Goal: Transaction & Acquisition: Download file/media

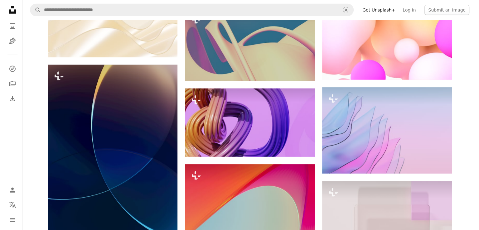
scroll to position [16035, 0]
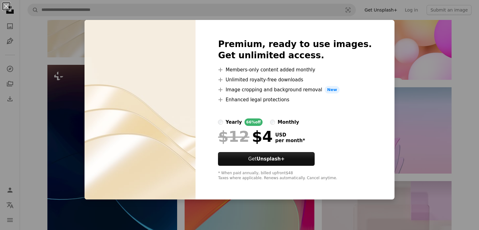
click at [391, 82] on div "An X shape Premium, ready to use images. Get unlimited access. A plus sign Memb…" at bounding box center [239, 115] width 479 height 230
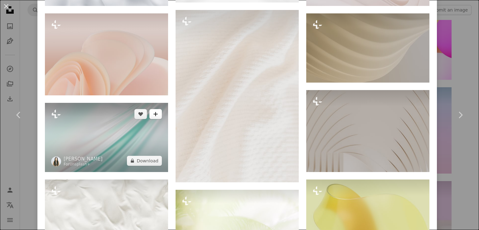
scroll to position [936, 0]
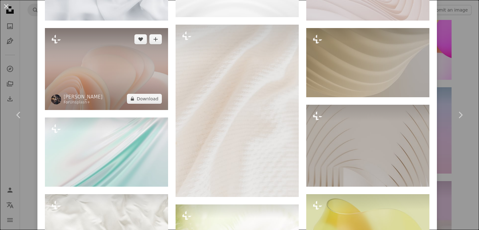
click at [116, 72] on img at bounding box center [106, 69] width 123 height 82
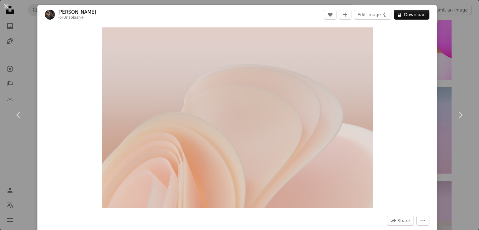
click at [453, 61] on div "An X shape Chevron left Chevron right [PERSON_NAME] For Unsplash+ A heart A plu…" at bounding box center [239, 115] width 479 height 230
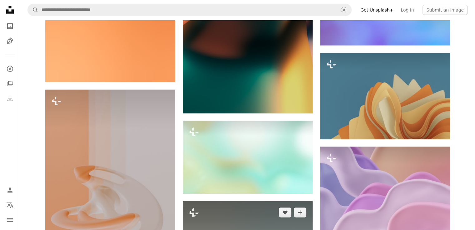
scroll to position [18438, 0]
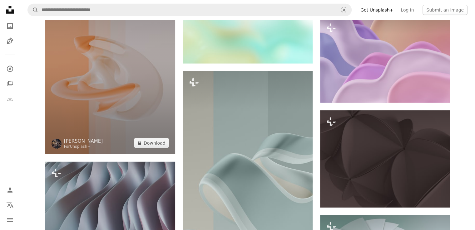
click at [133, 102] on img at bounding box center [110, 57] width 130 height 195
click at [132, 101] on img at bounding box center [110, 57] width 130 height 195
click at [78, 111] on img at bounding box center [110, 57] width 130 height 195
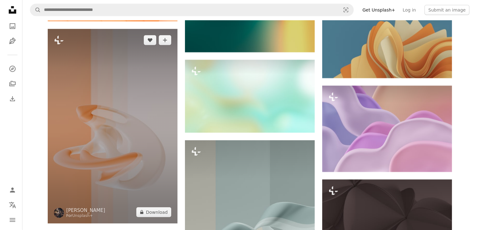
scroll to position [18375, 0]
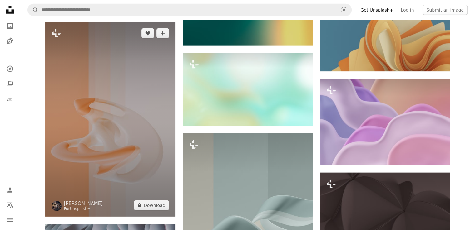
click at [142, 88] on img at bounding box center [110, 119] width 130 height 195
click at [141, 88] on img at bounding box center [110, 119] width 130 height 195
click at [139, 89] on img at bounding box center [110, 119] width 130 height 195
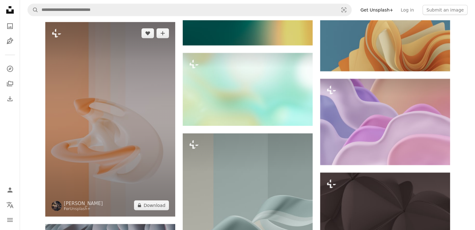
click at [139, 89] on img at bounding box center [110, 119] width 130 height 195
click at [138, 89] on img at bounding box center [110, 119] width 130 height 195
click at [136, 99] on img at bounding box center [110, 119] width 130 height 195
click at [149, 91] on img at bounding box center [110, 119] width 130 height 195
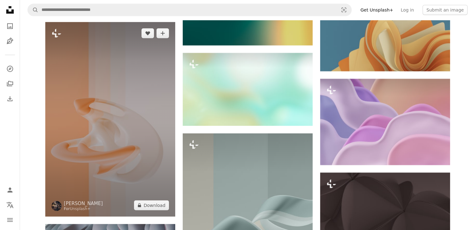
click at [149, 91] on img at bounding box center [110, 119] width 130 height 195
click at [156, 211] on button "A lock Download" at bounding box center [151, 206] width 35 height 10
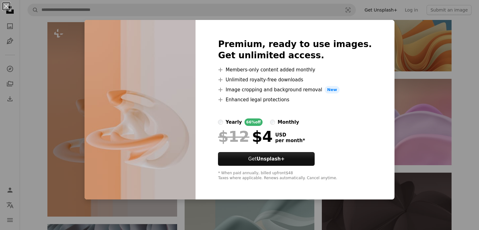
click at [425, 108] on div "An X shape Premium, ready to use images. Get unlimited access. A plus sign Memb…" at bounding box center [239, 115] width 479 height 230
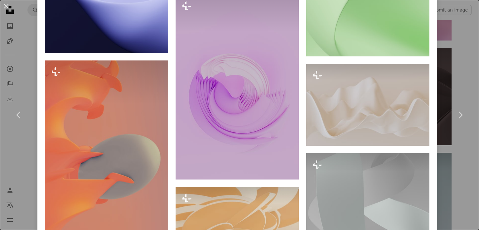
scroll to position [1185, 0]
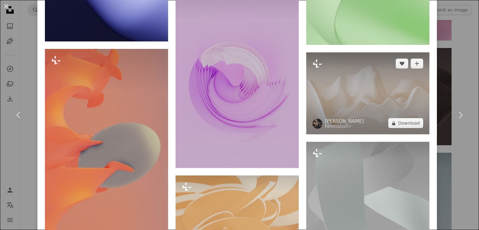
click at [362, 96] on img at bounding box center [367, 93] width 123 height 82
click at [353, 73] on img at bounding box center [367, 93] width 123 height 82
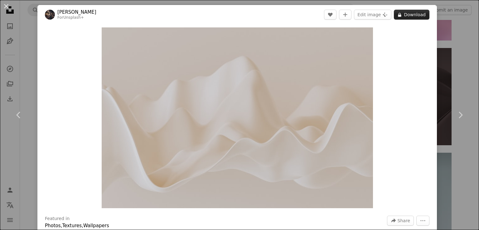
click at [413, 12] on button "A lock Download" at bounding box center [412, 15] width 36 height 10
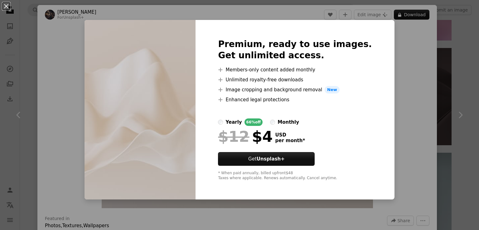
click at [408, 77] on div "An X shape Premium, ready to use images. Get unlimited access. A plus sign Memb…" at bounding box center [239, 115] width 479 height 230
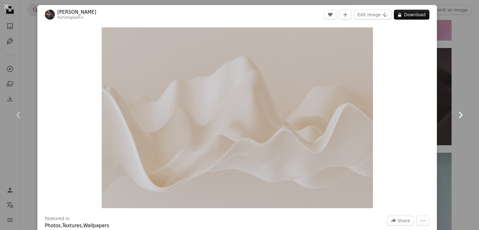
click at [459, 113] on icon at bounding box center [461, 115] width 4 height 7
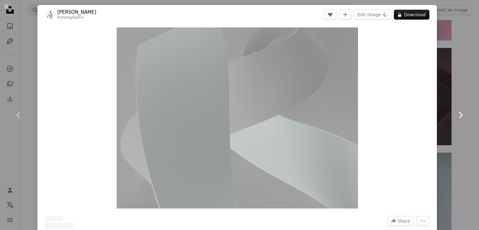
drag, startPoint x: 455, startPoint y: 113, endPoint x: 460, endPoint y: 66, distance: 47.3
click at [459, 113] on icon at bounding box center [461, 115] width 4 height 7
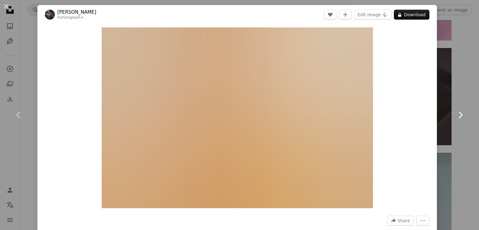
click at [458, 111] on icon "Chevron right" at bounding box center [460, 115] width 10 height 10
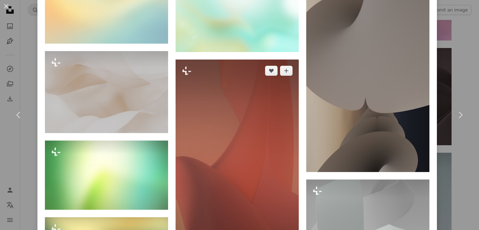
scroll to position [1736, 0]
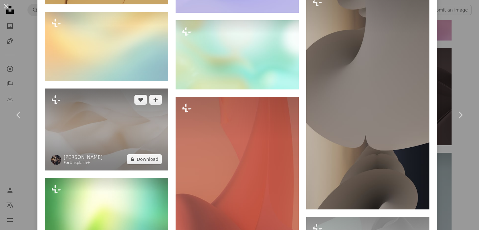
click at [126, 99] on img at bounding box center [106, 130] width 123 height 82
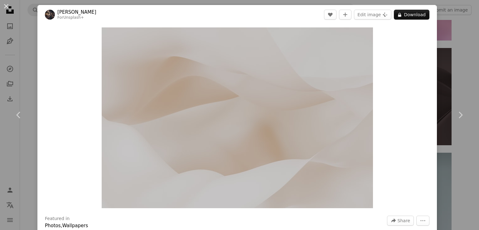
click at [407, 68] on div "Zoom in" at bounding box center [237, 117] width 400 height 187
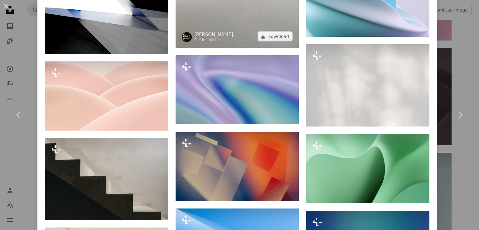
scroll to position [8286, 0]
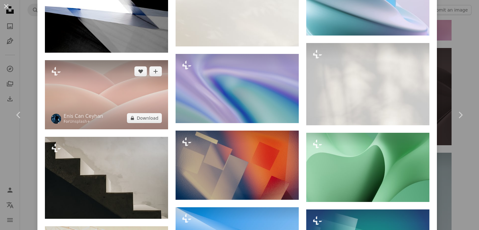
click at [116, 60] on img at bounding box center [106, 94] width 123 height 69
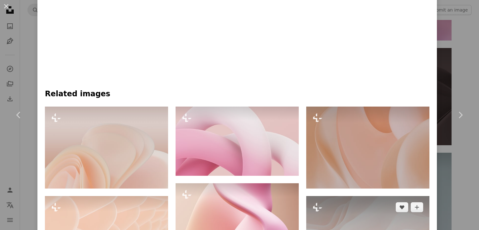
scroll to position [406, 0]
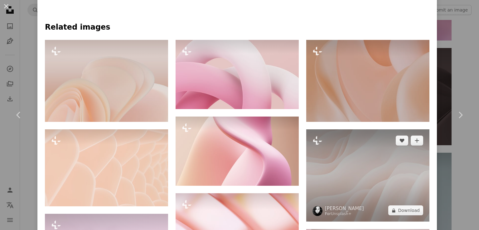
click at [357, 166] on img at bounding box center [367, 175] width 123 height 92
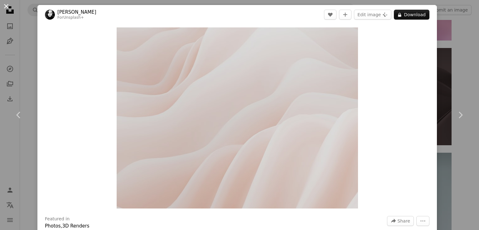
click at [6, 6] on button "An X shape" at bounding box center [5, 5] width 7 height 7
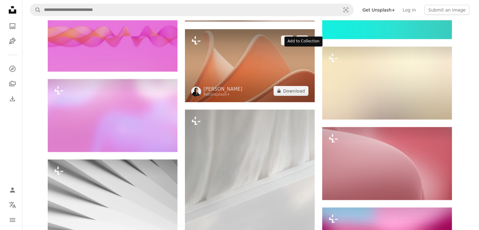
scroll to position [20684, 0]
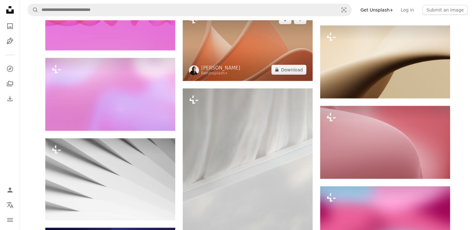
click at [273, 59] on img at bounding box center [248, 44] width 130 height 73
click at [291, 75] on button "A lock Download" at bounding box center [288, 70] width 35 height 10
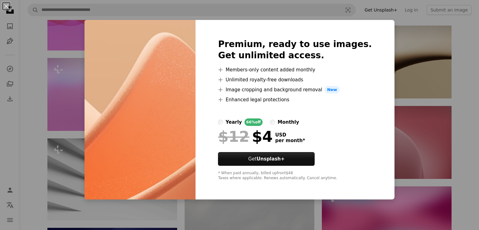
click at [470, 46] on div "An X shape Premium, ready to use images. Get unlimited access. A plus sign Memb…" at bounding box center [239, 115] width 479 height 230
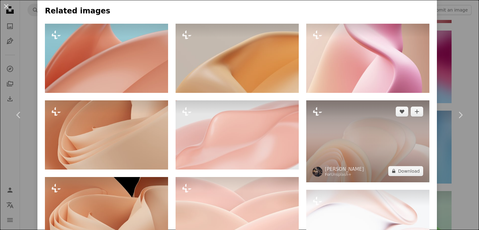
scroll to position [468, 0]
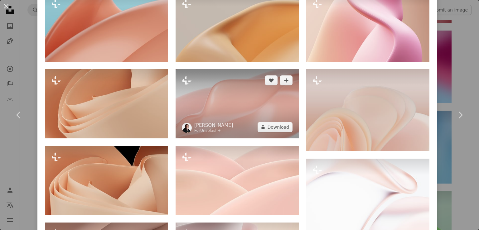
click at [236, 109] on img at bounding box center [237, 103] width 123 height 69
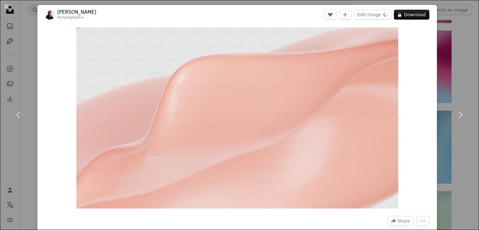
click at [443, 85] on div "An X shape Chevron left Chevron right Philip Oroni For Unsplash+ A heart A plus…" at bounding box center [239, 115] width 479 height 230
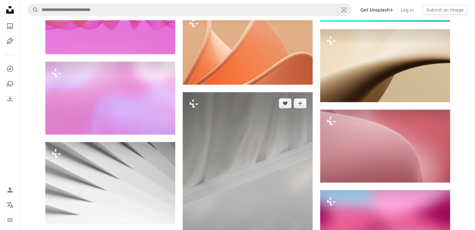
scroll to position [20524, 0]
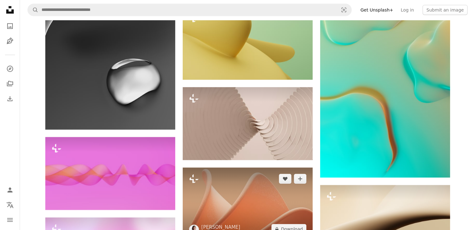
click at [255, 207] on img at bounding box center [248, 204] width 130 height 73
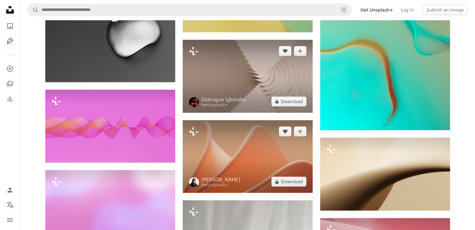
scroll to position [20649, 0]
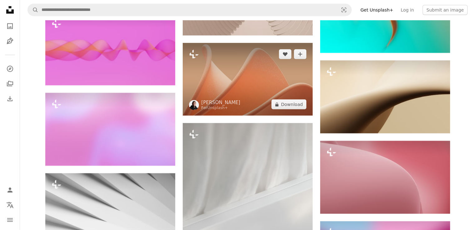
click at [248, 116] on img at bounding box center [248, 79] width 130 height 73
click at [232, 102] on img at bounding box center [248, 79] width 130 height 73
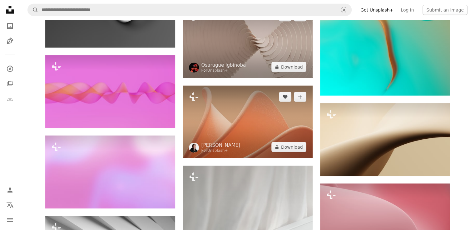
scroll to position [20555, 0]
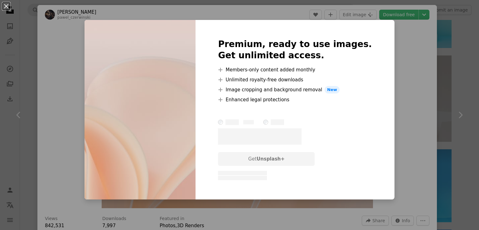
scroll to position [2259, 0]
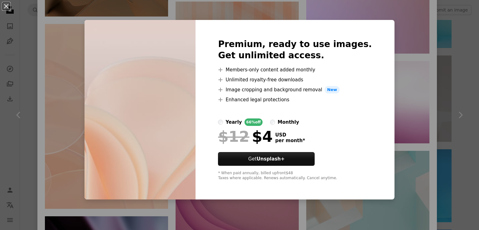
click at [452, 79] on div "An X shape Premium, ready to use images. Get unlimited access. A plus sign Memb…" at bounding box center [239, 115] width 479 height 230
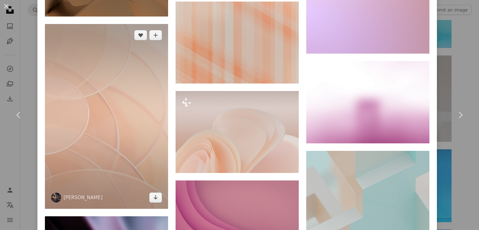
click at [111, 99] on img at bounding box center [106, 116] width 123 height 185
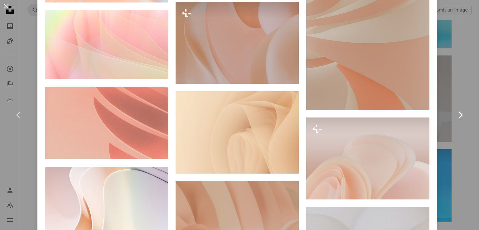
scroll to position [562, 0]
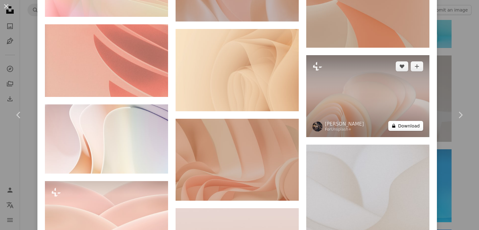
click at [399, 121] on button "A lock Download" at bounding box center [405, 126] width 35 height 10
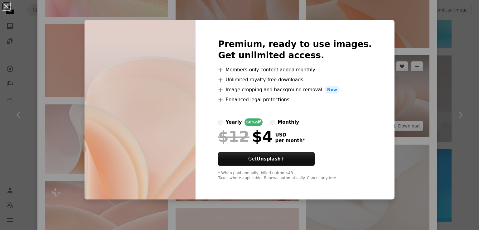
click at [404, 85] on div "An X shape Premium, ready to use images. Get unlimited access. A plus sign Memb…" at bounding box center [239, 115] width 479 height 230
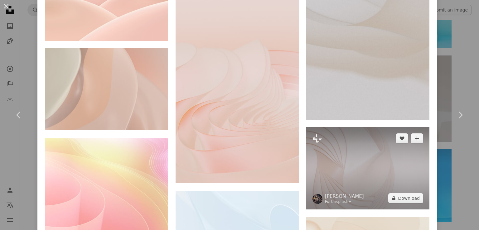
scroll to position [780, 0]
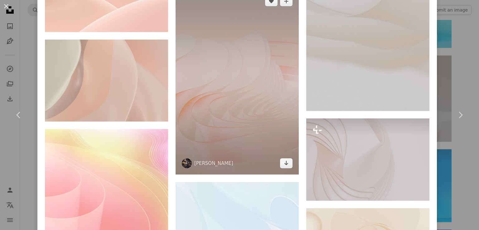
drag, startPoint x: 223, startPoint y: 61, endPoint x: 231, endPoint y: 44, distance: 18.0
click at [231, 44] on img at bounding box center [237, 82] width 123 height 185
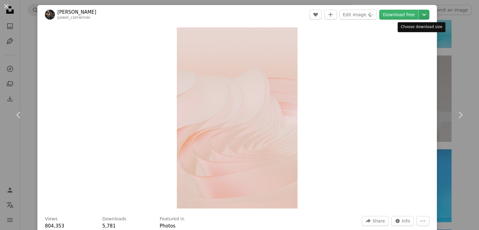
click at [422, 15] on icon "Choose download size" at bounding box center [424, 15] width 4 height 2
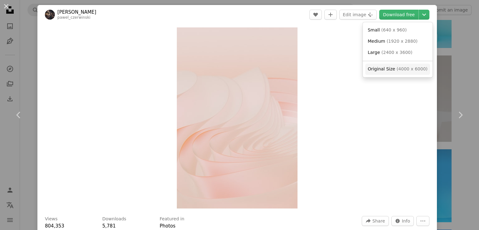
click at [403, 71] on span "( 4000 x 6000 )" at bounding box center [412, 68] width 31 height 5
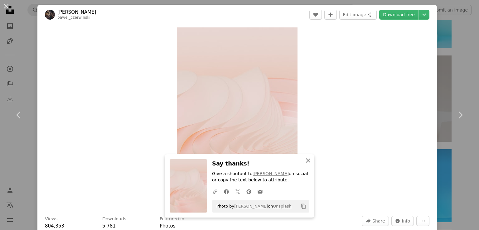
click at [304, 161] on icon "An X shape" at bounding box center [307, 160] width 7 height 7
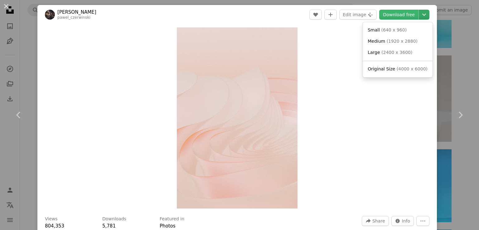
click at [419, 16] on icon "Chevron down" at bounding box center [424, 14] width 10 height 7
click at [383, 73] on link "Original Size ( 4000 x 6000 )" at bounding box center [397, 69] width 65 height 11
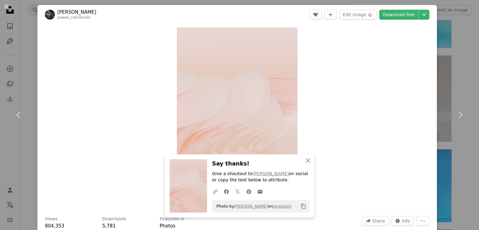
click at [335, 67] on div "Zoom in" at bounding box center [237, 117] width 400 height 187
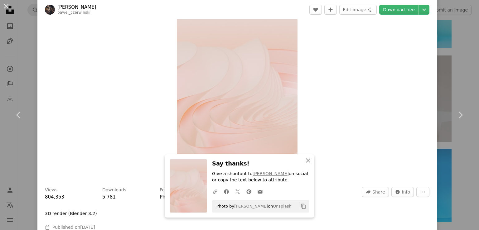
scroll to position [62, 0]
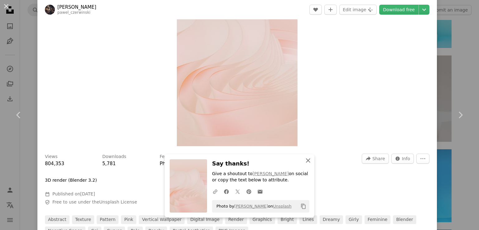
click at [308, 159] on icon "An X shape" at bounding box center [307, 160] width 7 height 7
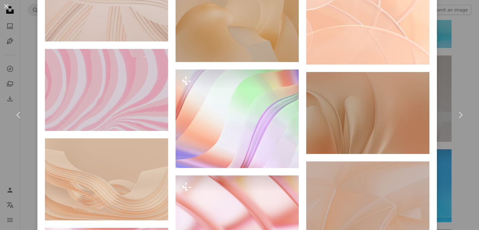
scroll to position [1461, 0]
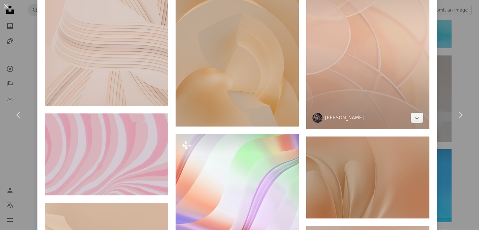
click at [355, 47] on img at bounding box center [367, 36] width 123 height 185
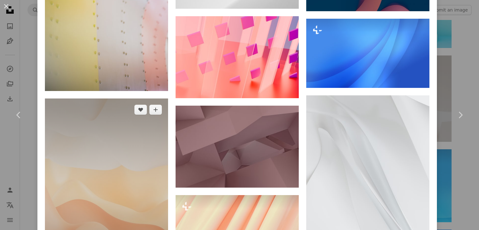
scroll to position [14079, 0]
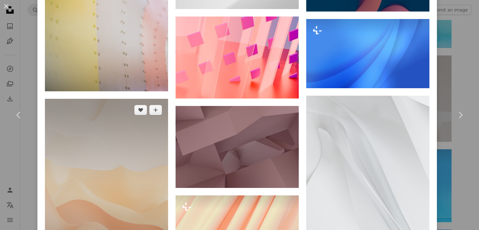
drag, startPoint x: 120, startPoint y: 51, endPoint x: 111, endPoint y: 47, distance: 10.0
click at [111, 99] on img at bounding box center [106, 191] width 123 height 185
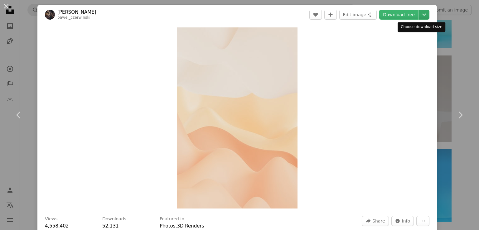
click at [421, 12] on icon "Chevron down" at bounding box center [424, 14] width 10 height 7
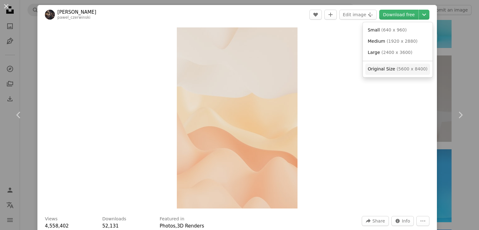
click at [404, 69] on span "( 5600 x 8400 )" at bounding box center [412, 68] width 31 height 5
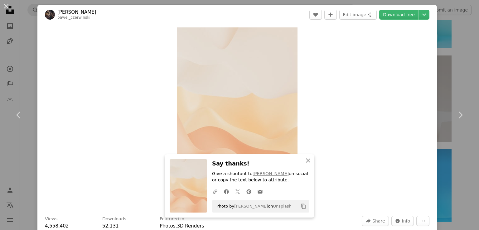
click at [135, 141] on div "Zoom in" at bounding box center [237, 117] width 400 height 187
click at [304, 163] on icon "An X shape" at bounding box center [307, 160] width 7 height 7
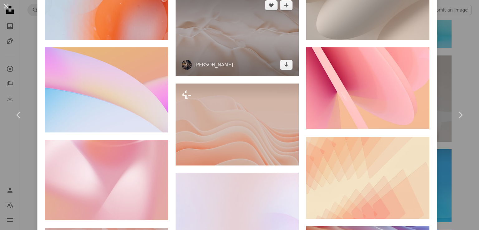
scroll to position [1248, 0]
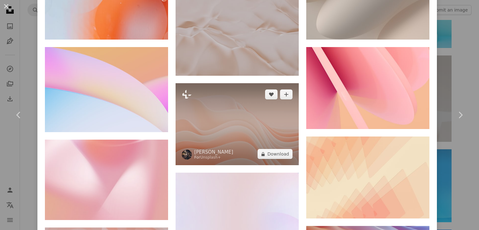
drag, startPoint x: 239, startPoint y: 106, endPoint x: 211, endPoint y: 117, distance: 29.6
click at [211, 117] on img at bounding box center [237, 124] width 123 height 82
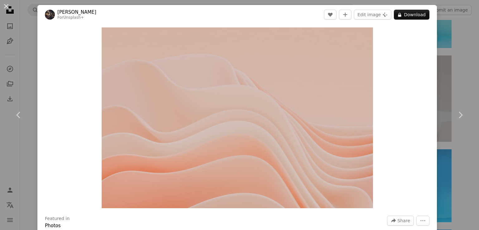
drag, startPoint x: 227, startPoint y: 88, endPoint x: 449, endPoint y: 82, distance: 221.6
click at [442, 89] on link "Chevron right" at bounding box center [460, 115] width 37 height 60
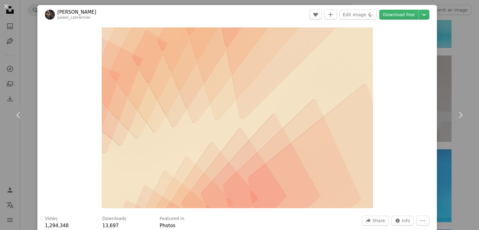
click at [460, 75] on div "An X shape Chevron left Chevron right [PERSON_NAME] pawel_czerwinski A heart A …" at bounding box center [239, 115] width 479 height 230
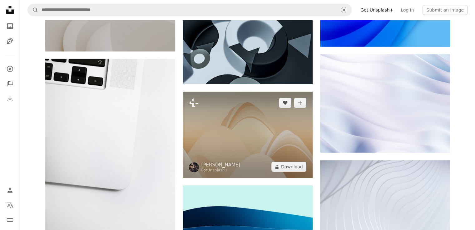
scroll to position [4742, 0]
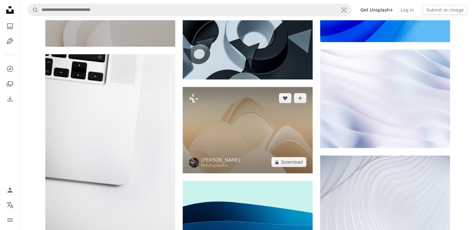
click at [261, 127] on img at bounding box center [248, 130] width 130 height 86
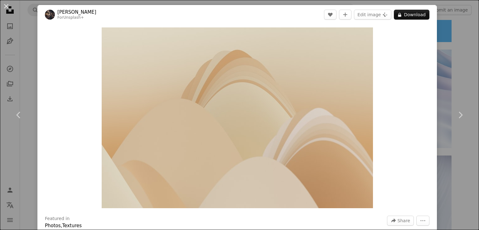
click at [460, 78] on div "An X shape Chevron left Chevron right [PERSON_NAME] For Unsplash+ A heart A plu…" at bounding box center [239, 115] width 479 height 230
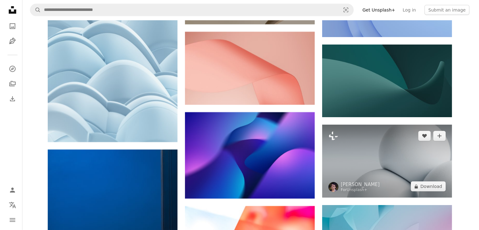
scroll to position [16254, 0]
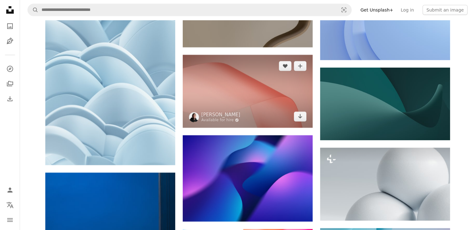
click at [255, 95] on img at bounding box center [248, 91] width 130 height 73
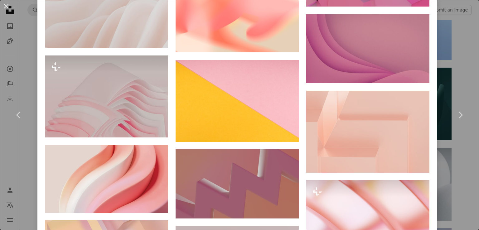
scroll to position [1030, 0]
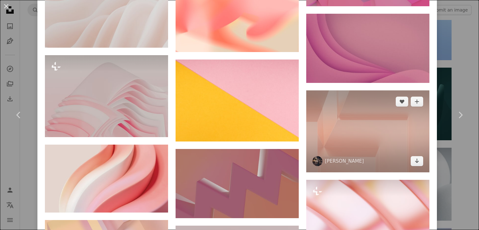
click at [355, 128] on img at bounding box center [367, 131] width 123 height 82
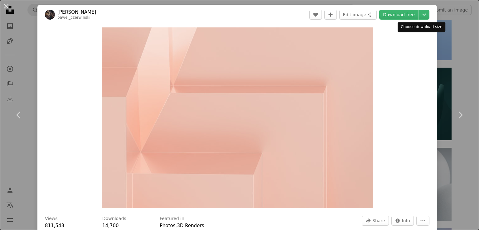
click at [421, 17] on icon "Chevron down" at bounding box center [424, 14] width 10 height 7
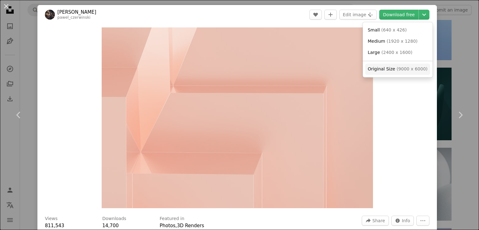
click at [407, 68] on span "( 9000 x 6000 )" at bounding box center [412, 68] width 31 height 5
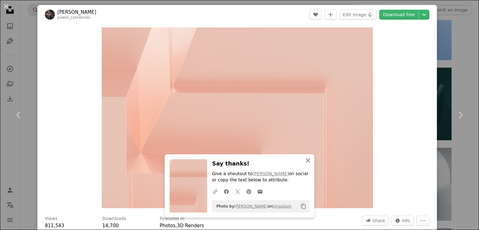
click at [304, 161] on icon "An X shape" at bounding box center [307, 160] width 7 height 7
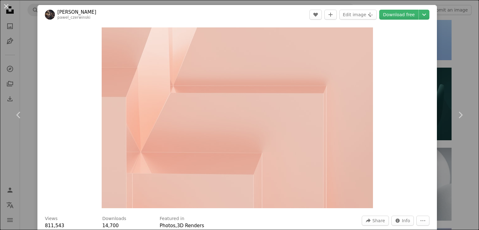
click at [418, 48] on div "Zoom in" at bounding box center [237, 117] width 400 height 187
click at [422, 15] on icon "Choose download size" at bounding box center [424, 15] width 4 height 2
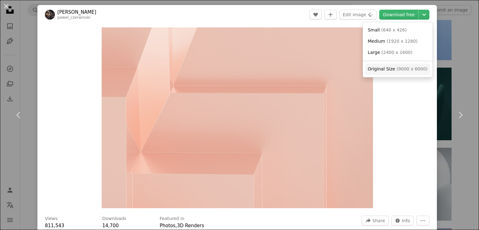
click at [397, 69] on span "( 9000 x 6000 )" at bounding box center [412, 68] width 31 height 5
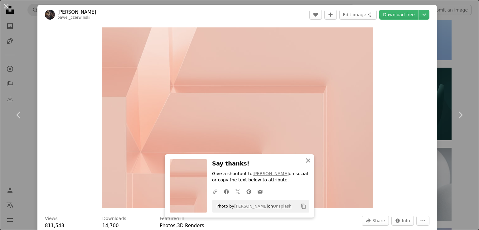
drag, startPoint x: 307, startPoint y: 163, endPoint x: 289, endPoint y: 166, distance: 18.2
click at [307, 163] on icon "An X shape" at bounding box center [307, 160] width 7 height 7
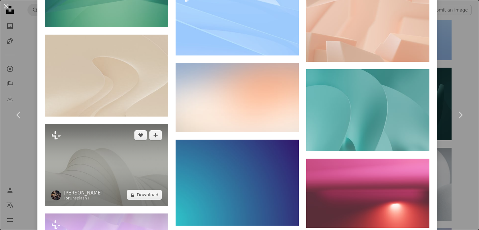
scroll to position [3074, 0]
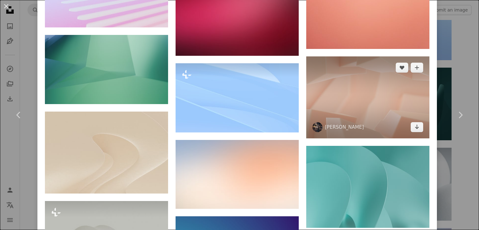
click at [377, 58] on img at bounding box center [367, 97] width 123 height 82
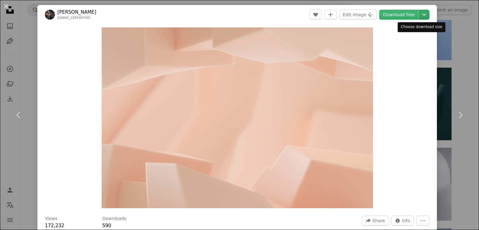
click at [422, 15] on icon "Chevron down" at bounding box center [424, 14] width 10 height 7
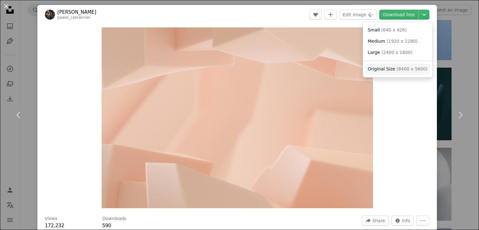
click at [401, 69] on span "( 8400 x 5600 )" at bounding box center [412, 68] width 31 height 5
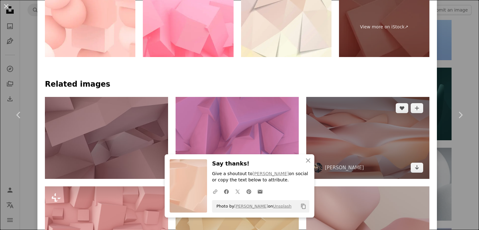
scroll to position [374, 0]
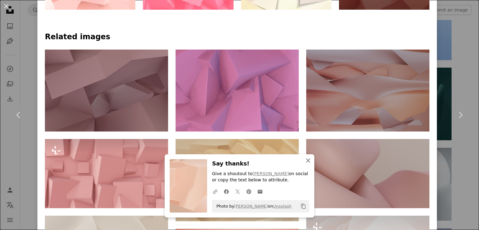
click at [308, 161] on icon "An X shape" at bounding box center [307, 160] width 7 height 7
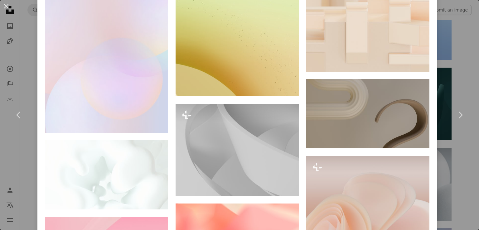
scroll to position [9980, 0]
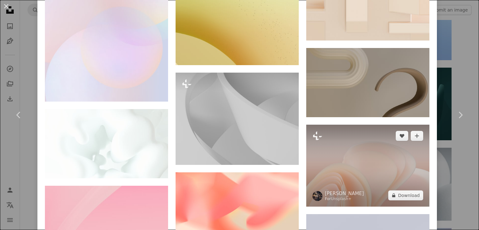
click at [367, 125] on img at bounding box center [367, 166] width 123 height 82
click at [365, 125] on img at bounding box center [367, 166] width 123 height 82
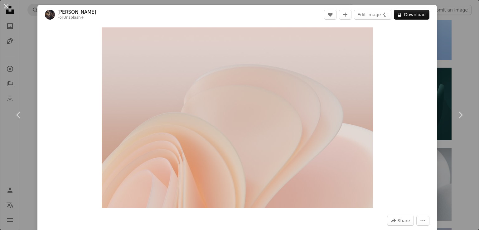
click at [468, 79] on div "An X shape Chevron left Chevron right [PERSON_NAME] For Unsplash+ A heart A plu…" at bounding box center [239, 115] width 479 height 230
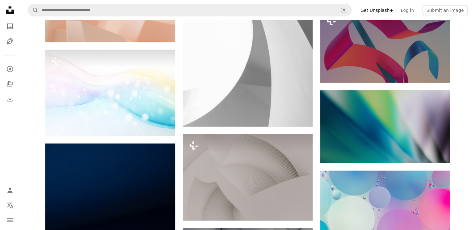
scroll to position [17665, 0]
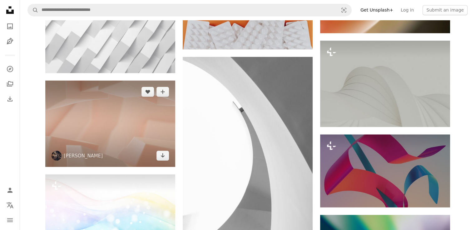
click at [130, 123] on img at bounding box center [110, 123] width 130 height 86
click at [115, 125] on img at bounding box center [110, 123] width 130 height 86
click at [115, 124] on img at bounding box center [110, 123] width 130 height 86
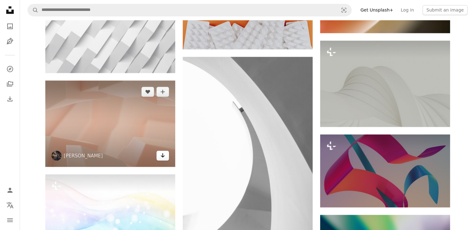
click at [162, 153] on icon "Arrow pointing down" at bounding box center [162, 155] width 5 height 7
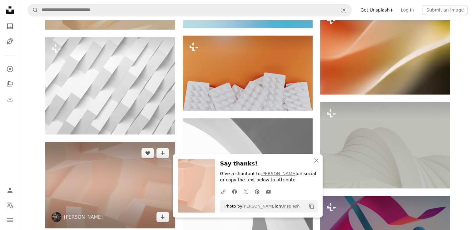
scroll to position [17571, 0]
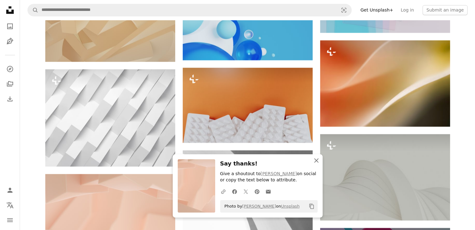
click at [318, 160] on icon "An X shape" at bounding box center [315, 160] width 7 height 7
